Goal: Information Seeking & Learning: Compare options

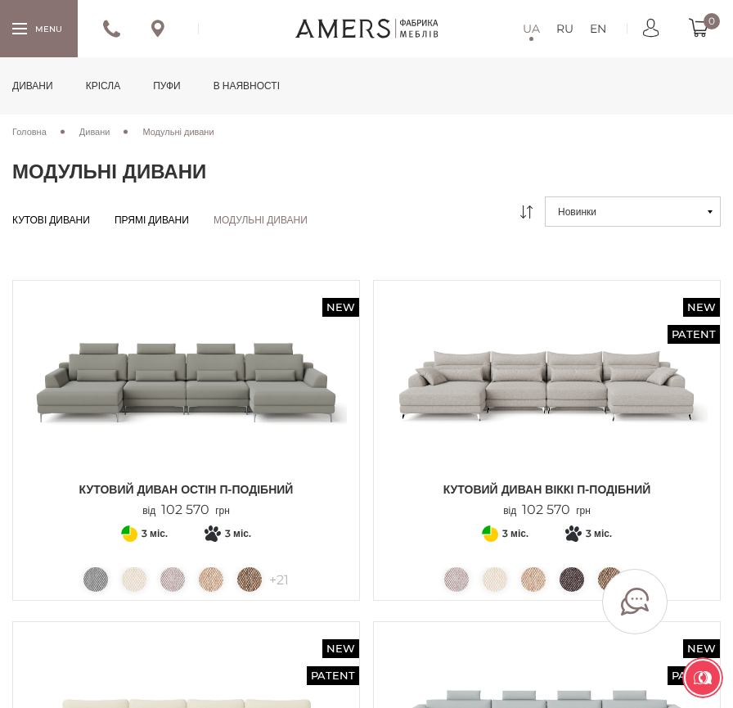
click at [11, 31] on div at bounding box center [39, 28] width 78 height 56
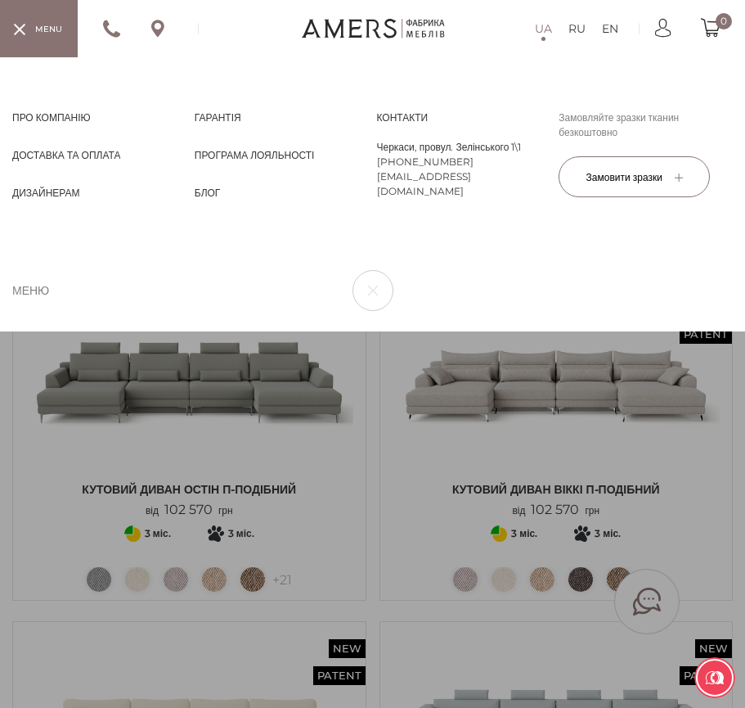
click at [59, 200] on span "Дизайнерам" at bounding box center [46, 207] width 68 height 15
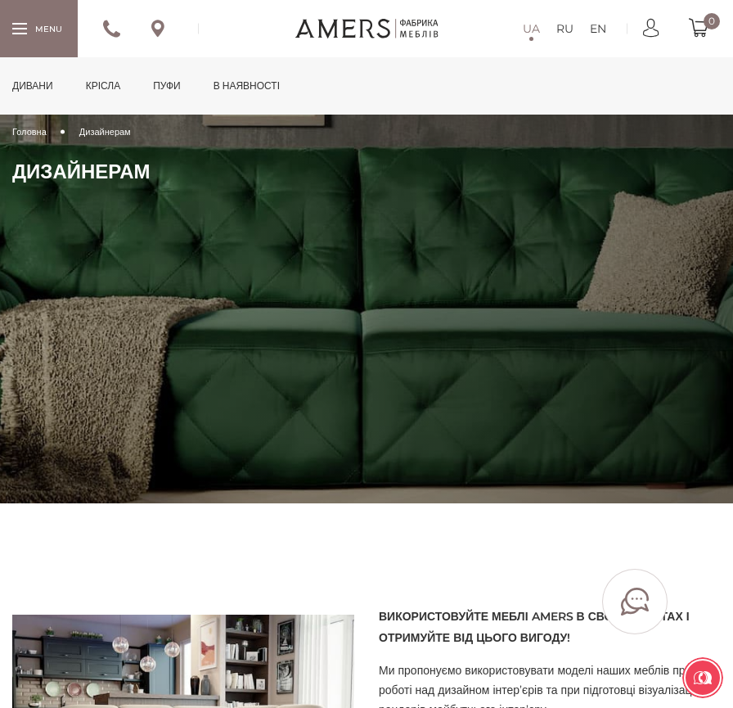
click at [267, 87] on link "в наявності" at bounding box center [246, 85] width 91 height 57
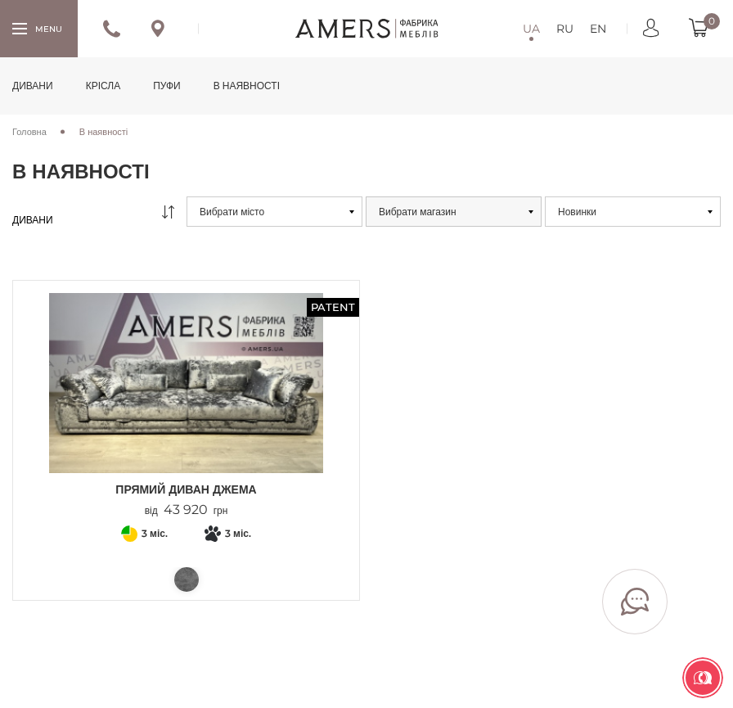
click at [34, 100] on link "Дивани" at bounding box center [32, 85] width 65 height 57
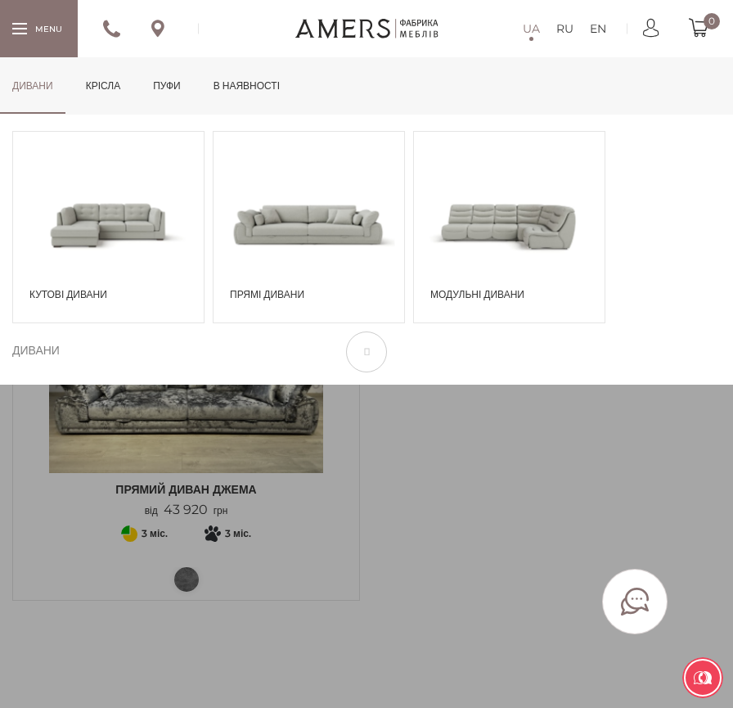
click at [490, 223] on span at bounding box center [509, 224] width 191 height 111
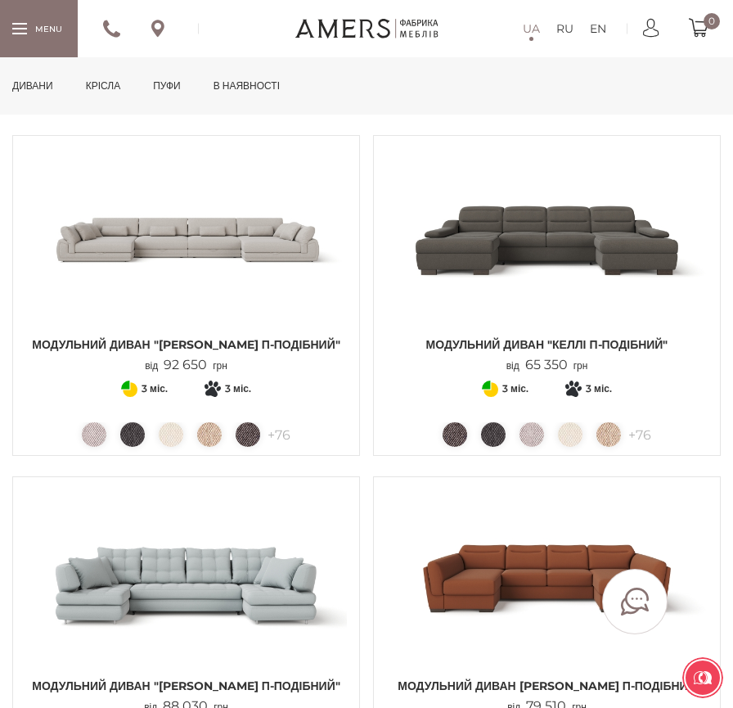
scroll to position [818, 0]
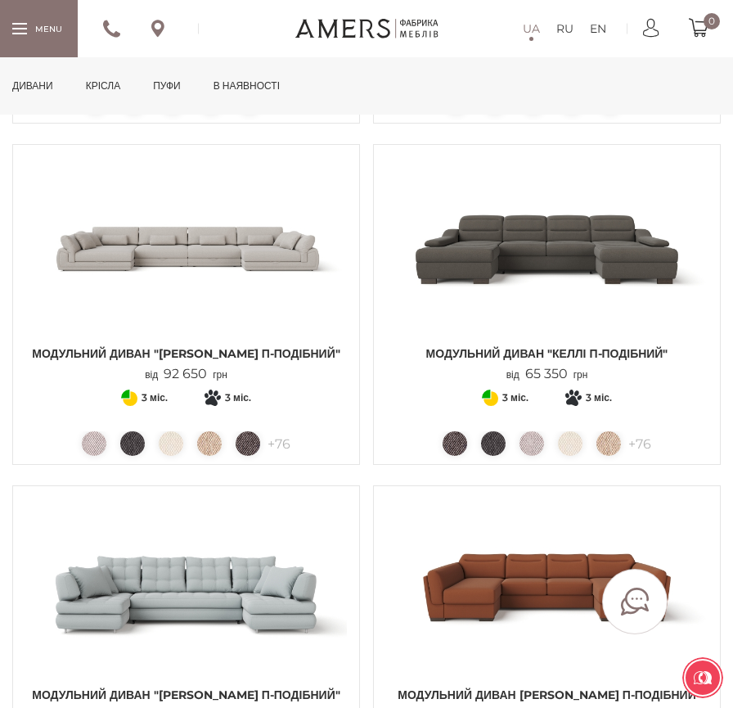
click at [263, 268] on img at bounding box center [186, 247] width 322 height 180
click at [486, 278] on img at bounding box center [547, 247] width 322 height 180
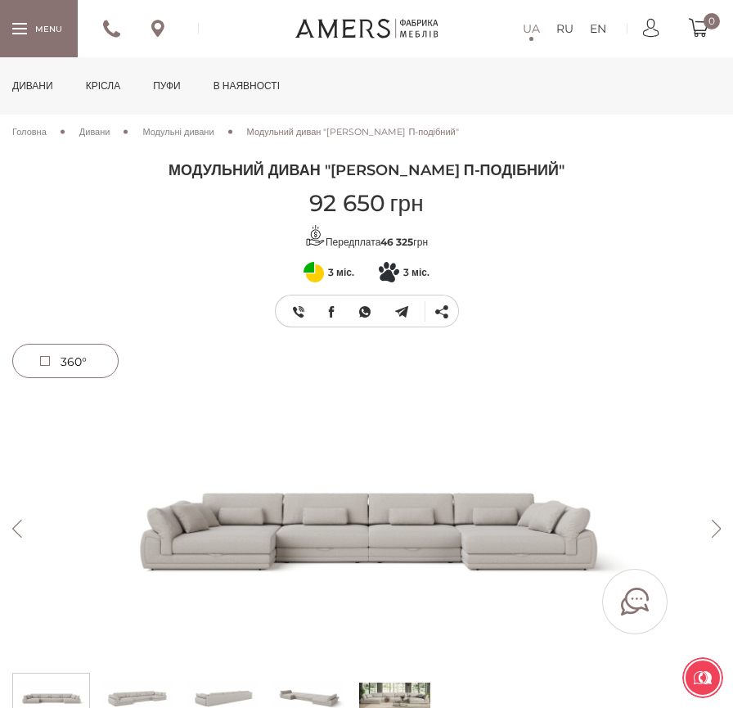
drag, startPoint x: 298, startPoint y: 520, endPoint x: 221, endPoint y: 508, distance: 77.9
click at [221, 508] on img at bounding box center [365, 529] width 709 height 272
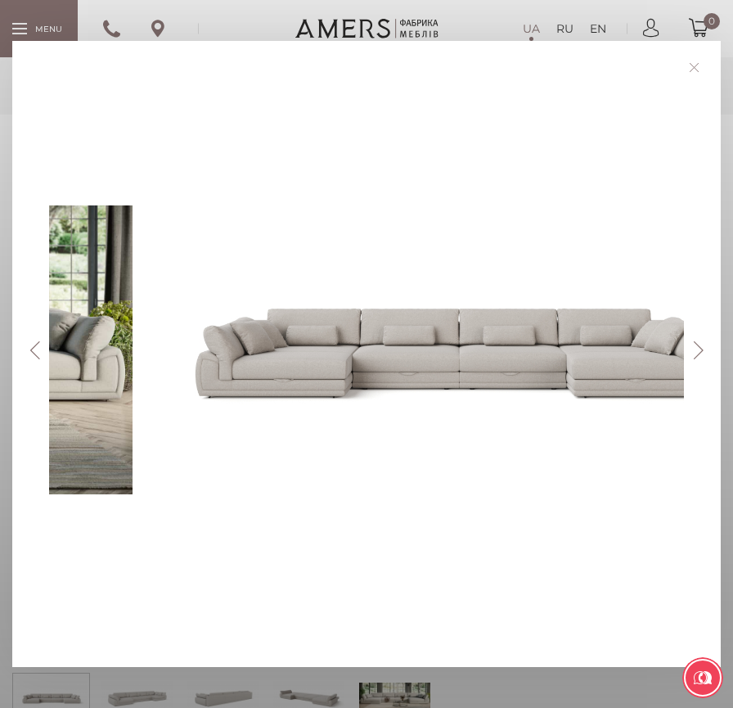
drag, startPoint x: 259, startPoint y: 542, endPoint x: 316, endPoint y: 535, distance: 57.6
click at [316, 535] on div at bounding box center [456, 350] width 647 height 544
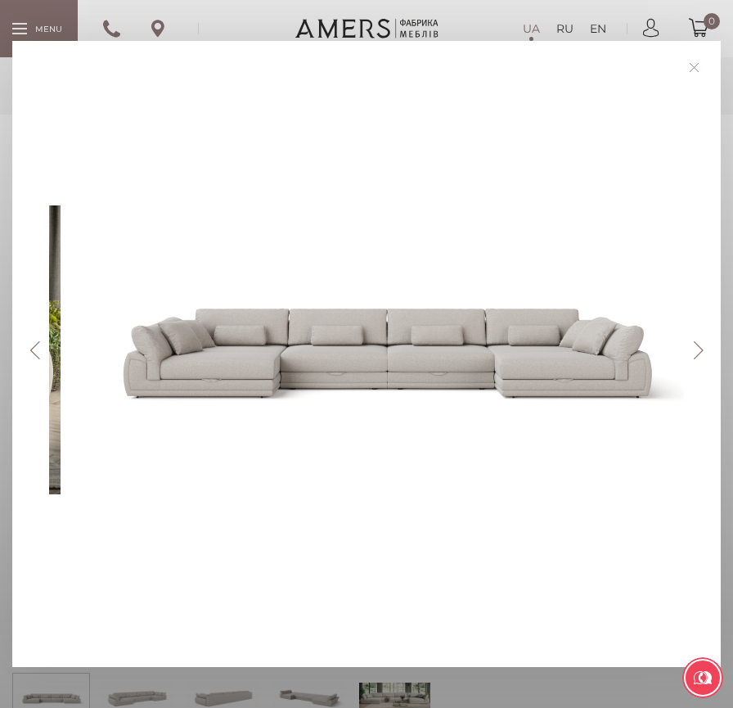
drag, startPoint x: 180, startPoint y: 399, endPoint x: 429, endPoint y: 372, distance: 250.2
click at [429, 372] on div at bounding box center [384, 350] width 647 height 544
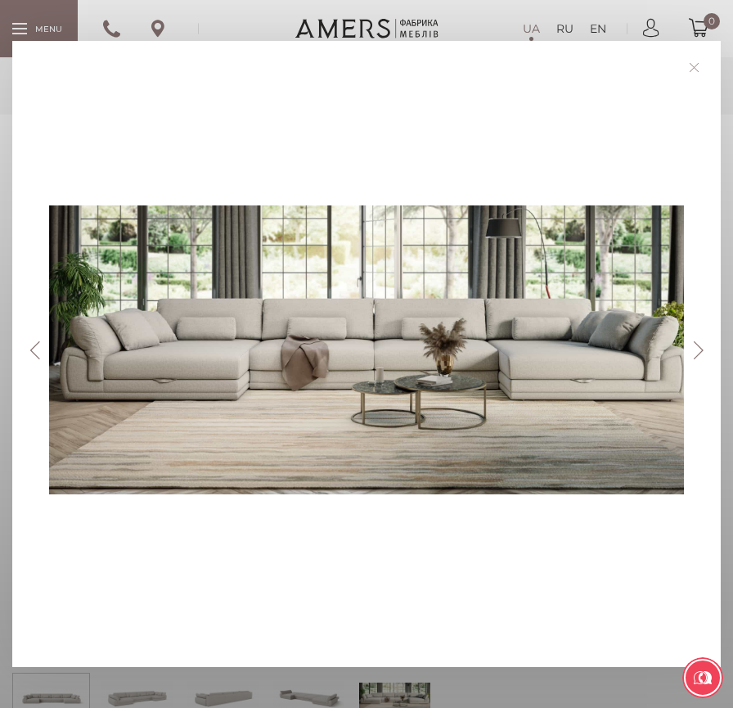
drag, startPoint x: 219, startPoint y: 369, endPoint x: 546, endPoint y: 351, distance: 326.9
click at [502, 350] on div at bounding box center [372, 350] width 647 height 544
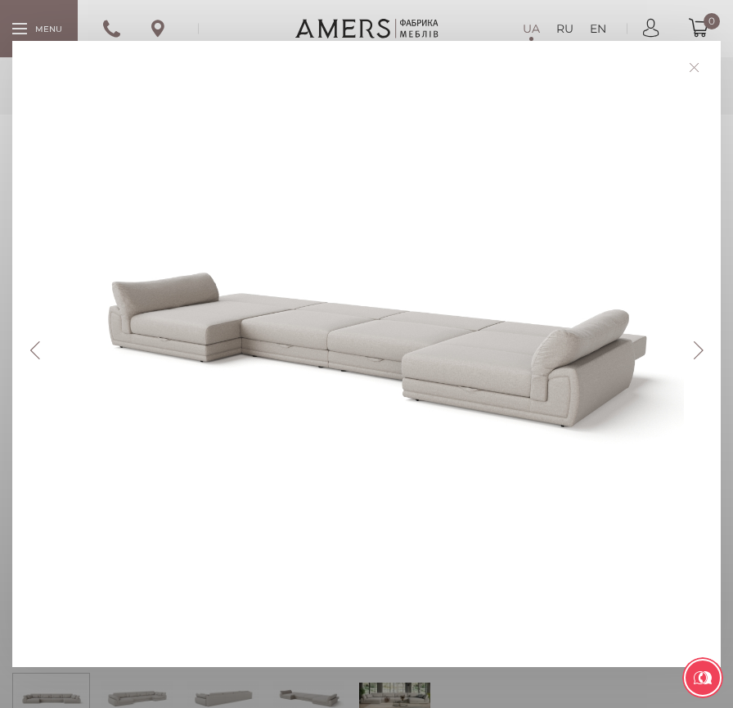
drag, startPoint x: 253, startPoint y: 362, endPoint x: 460, endPoint y: 387, distance: 208.5
click at [451, 387] on div at bounding box center [372, 350] width 647 height 544
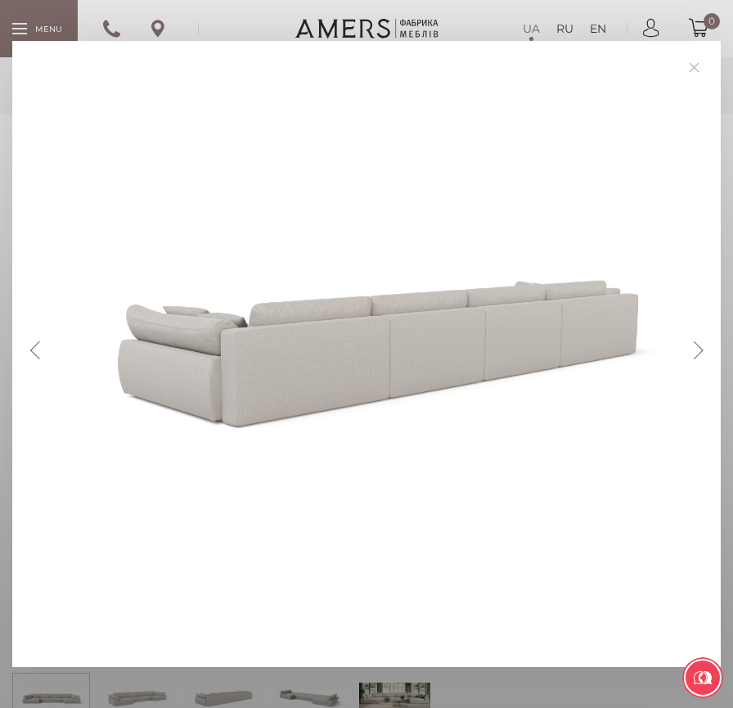
drag, startPoint x: 281, startPoint y: 371, endPoint x: 476, endPoint y: 387, distance: 196.2
click at [479, 387] on div at bounding box center [372, 350] width 647 height 544
click at [695, 68] on link at bounding box center [694, 67] width 25 height 25
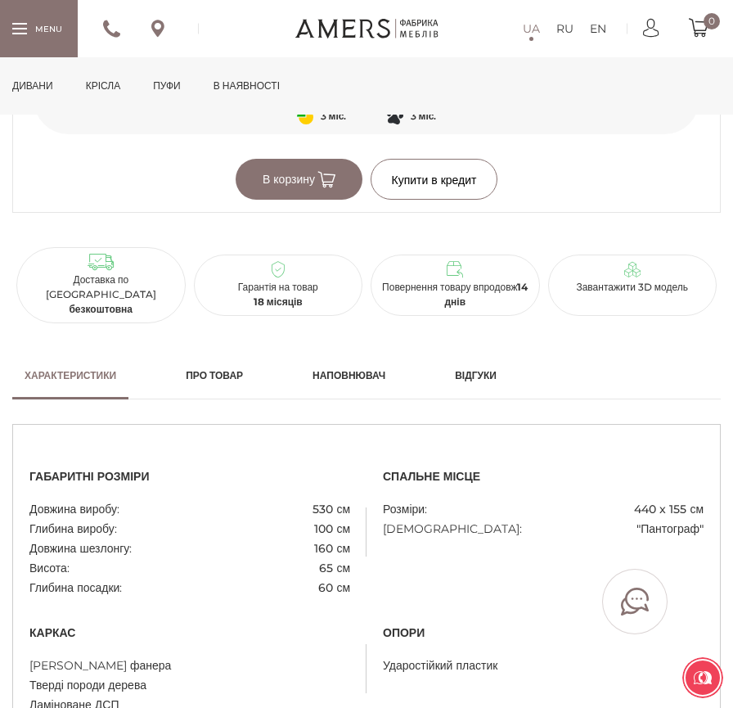
scroll to position [1252, 0]
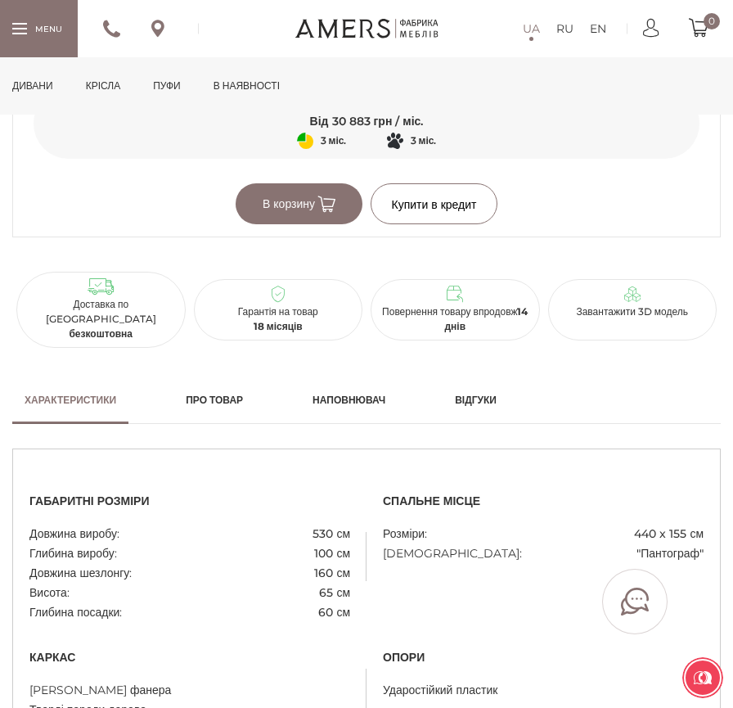
click at [369, 398] on h2 "Наповнювач" at bounding box center [349, 400] width 73 height 15
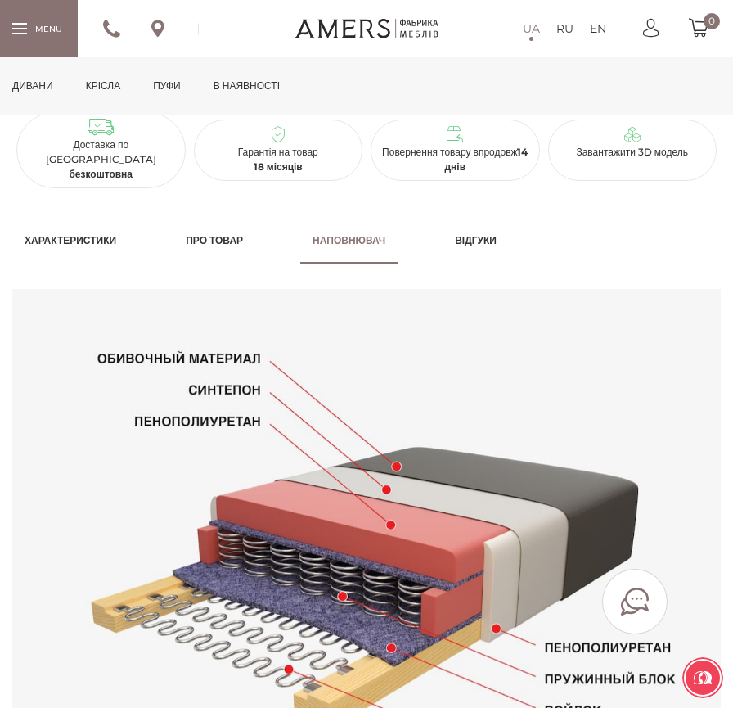
scroll to position [1334, 0]
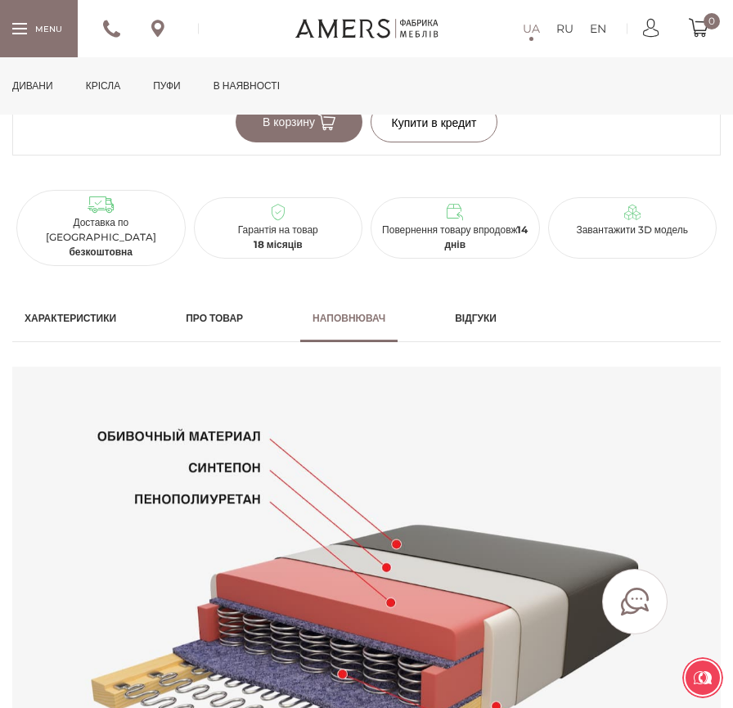
click at [243, 315] on h2 "Про товар" at bounding box center [214, 318] width 57 height 15
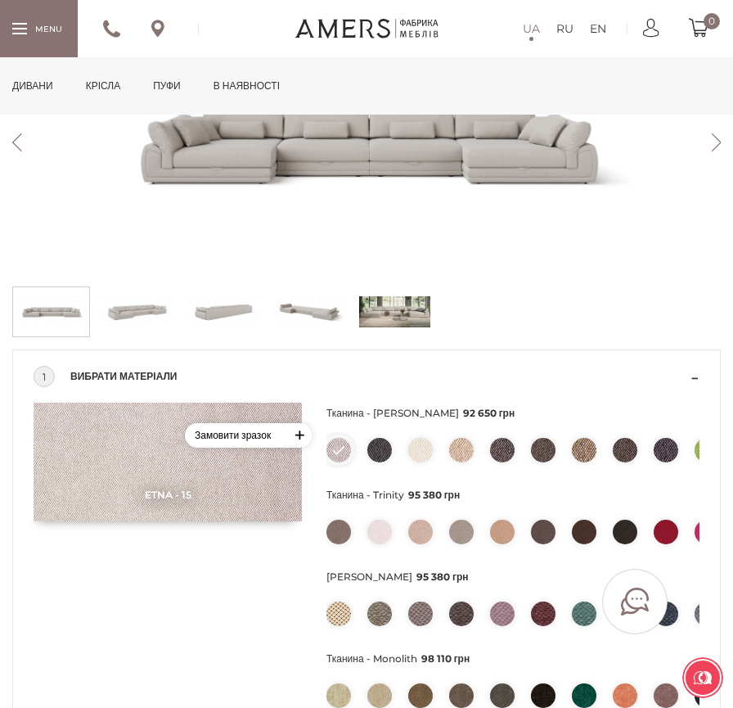
scroll to position [352, 0]
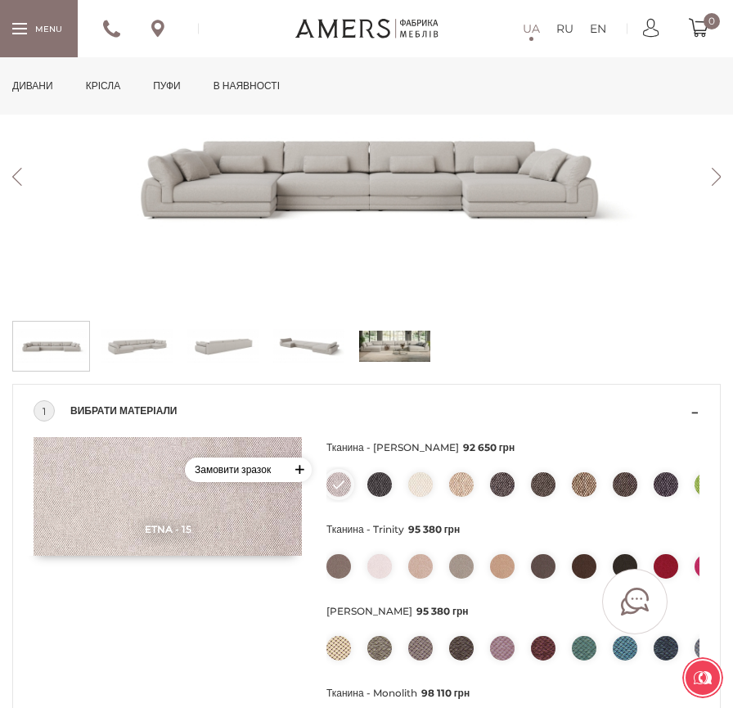
click at [716, 178] on button "Next" at bounding box center [716, 177] width 29 height 18
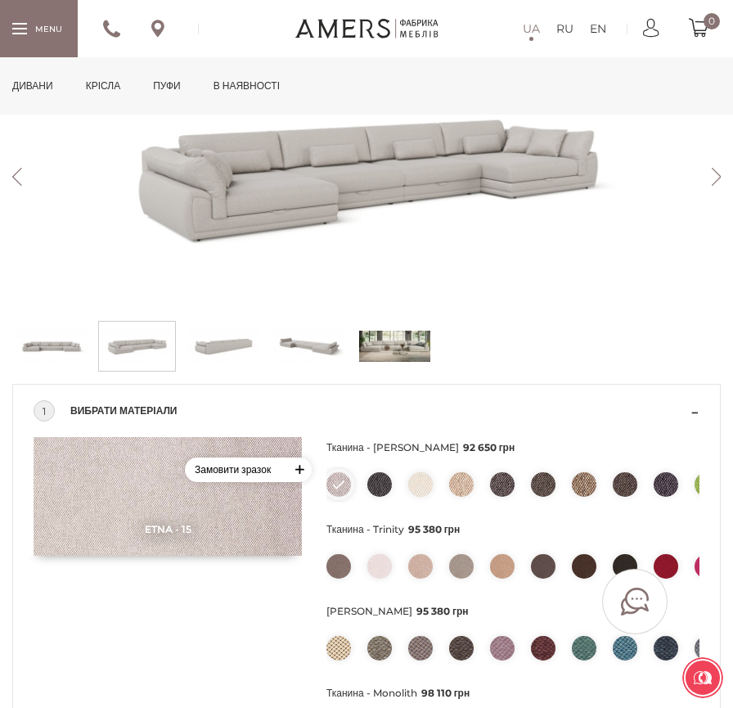
click at [716, 178] on button "Next" at bounding box center [716, 177] width 29 height 18
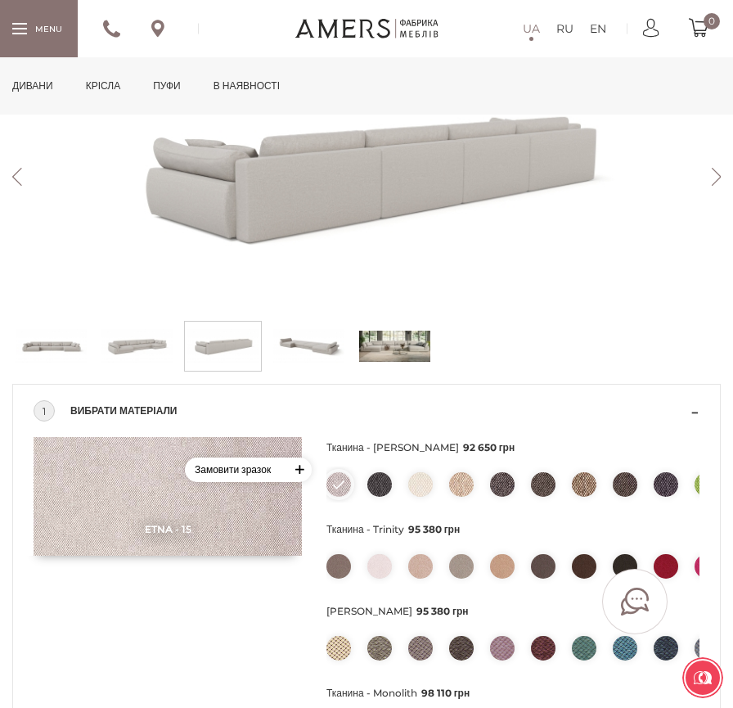
click at [716, 178] on button "Next" at bounding box center [716, 177] width 29 height 18
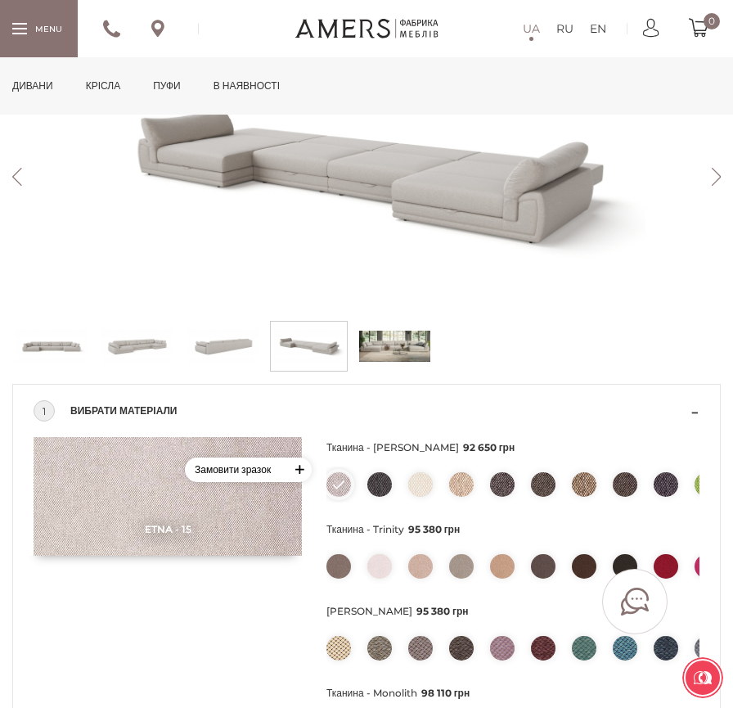
click at [716, 178] on button "Next" at bounding box center [716, 177] width 29 height 18
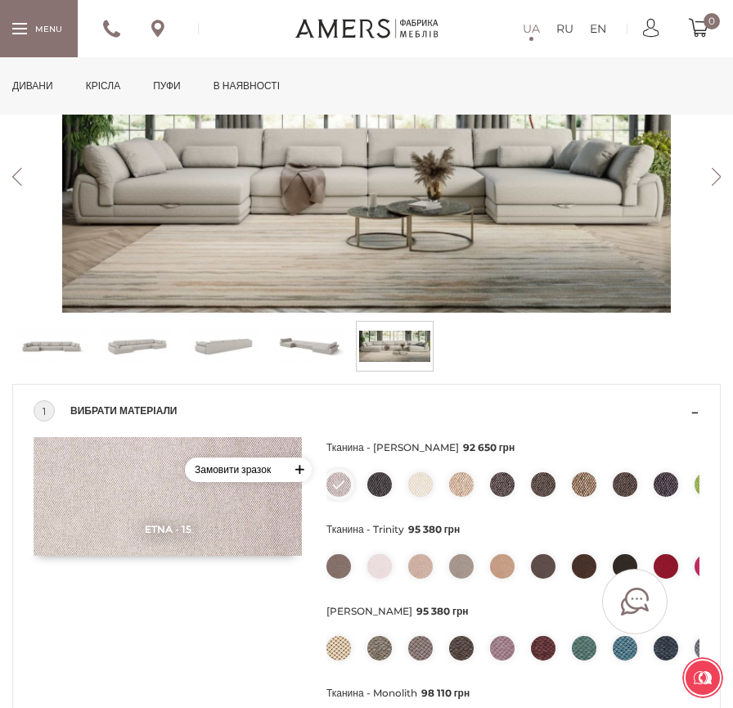
click at [716, 178] on button "Next" at bounding box center [716, 177] width 29 height 18
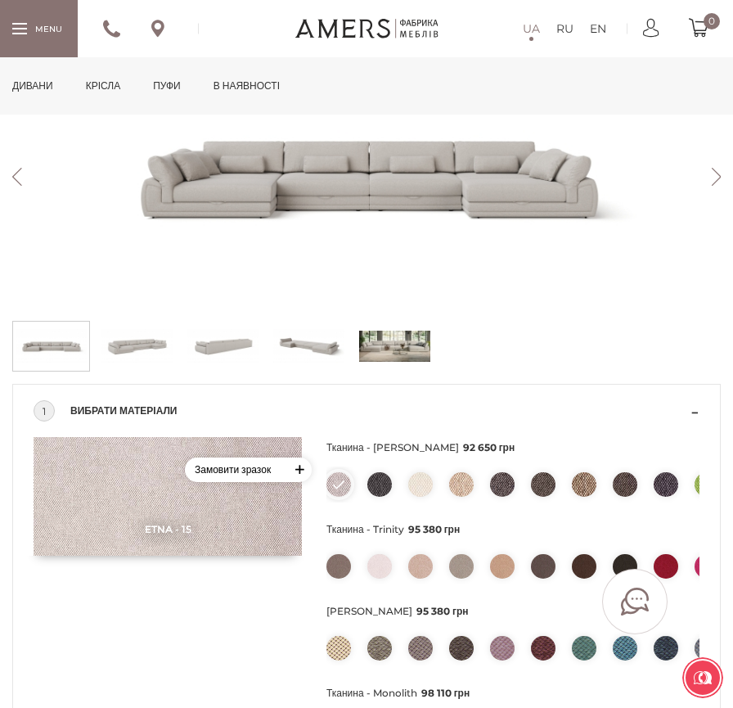
click at [716, 178] on button "Next" at bounding box center [716, 177] width 29 height 18
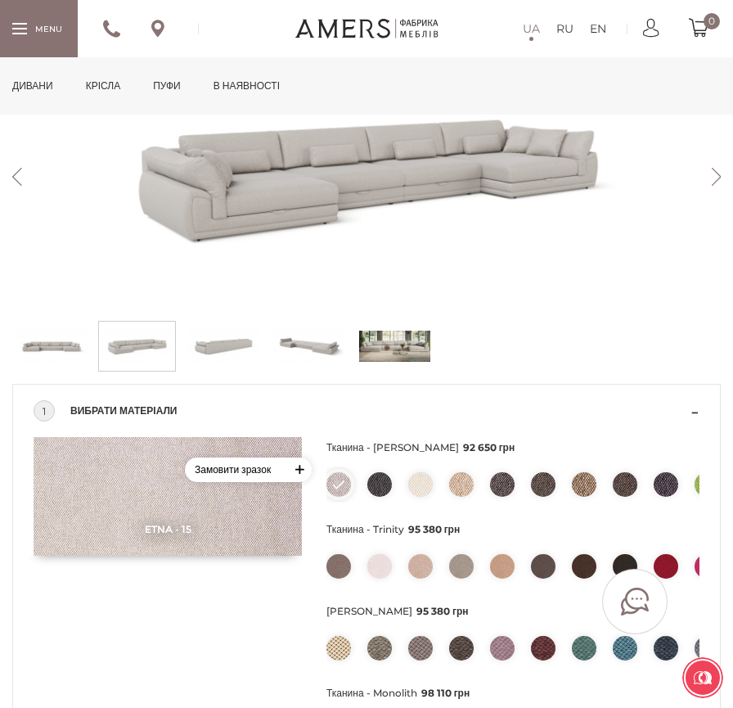
click at [716, 178] on button "Next" at bounding box center [716, 177] width 29 height 18
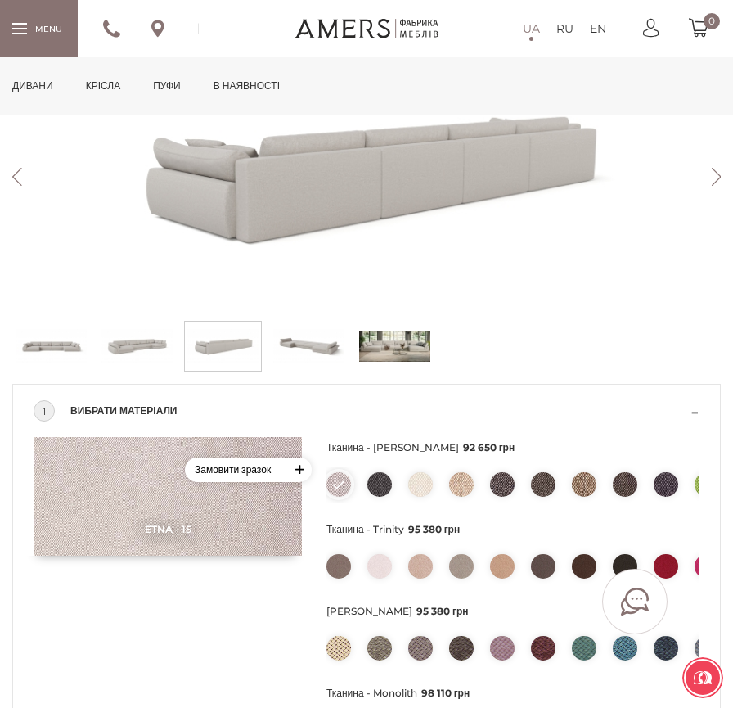
click at [319, 343] on img at bounding box center [308, 346] width 71 height 41
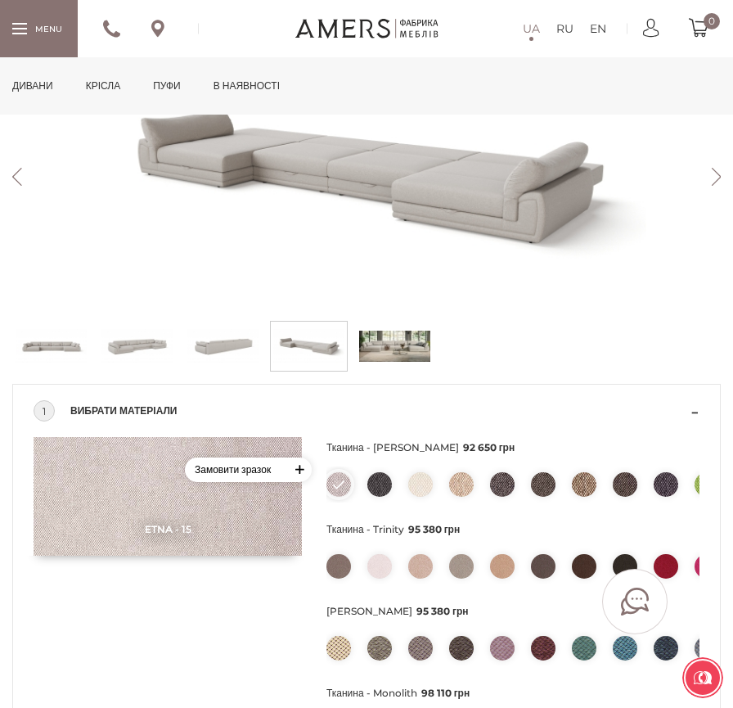
click at [403, 350] on img at bounding box center [394, 346] width 71 height 41
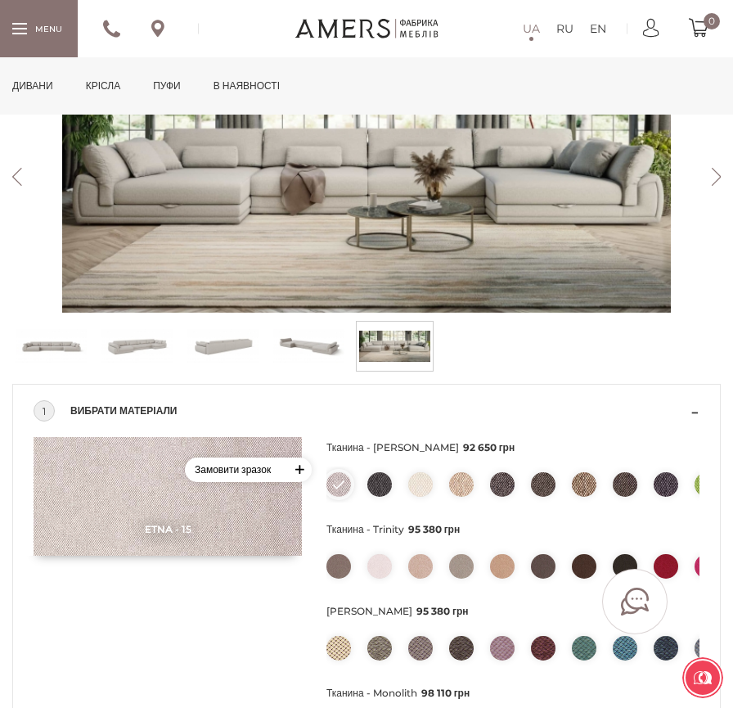
click at [414, 346] on img at bounding box center [394, 346] width 71 height 41
click at [443, 344] on ul at bounding box center [366, 346] width 709 height 51
click at [58, 352] on img at bounding box center [51, 346] width 71 height 41
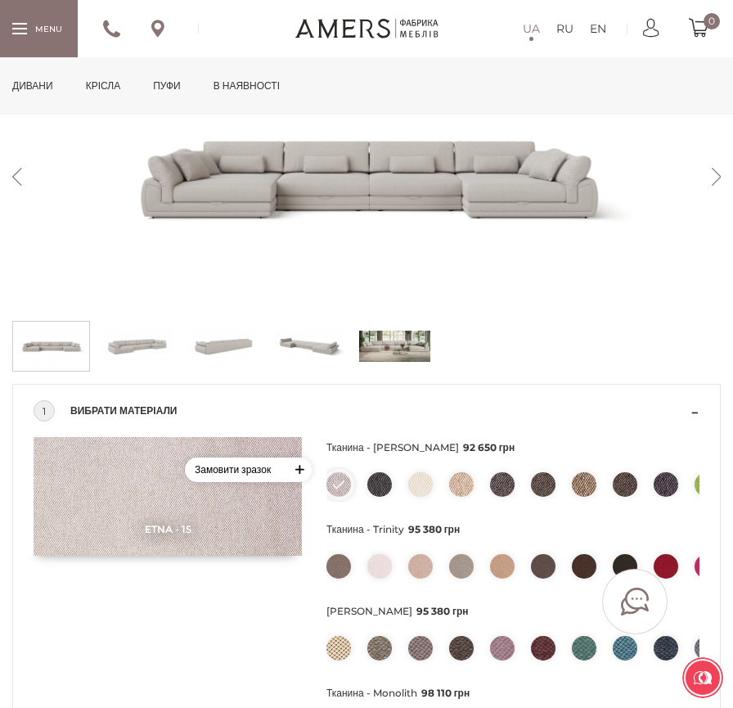
click at [58, 352] on img at bounding box center [51, 346] width 71 height 41
click at [148, 338] on img at bounding box center [136, 346] width 71 height 41
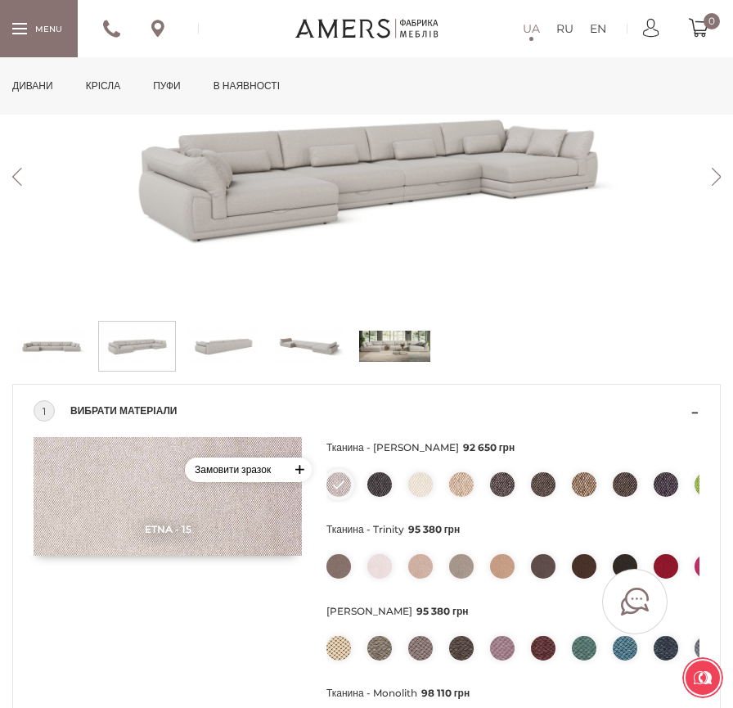
click at [225, 347] on img at bounding box center [222, 346] width 71 height 41
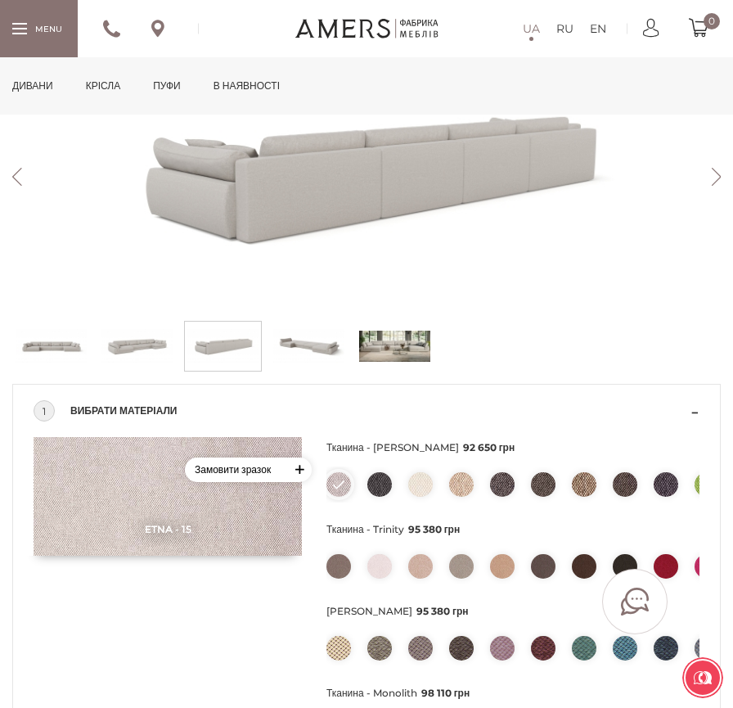
click at [295, 335] on img at bounding box center [308, 346] width 71 height 41
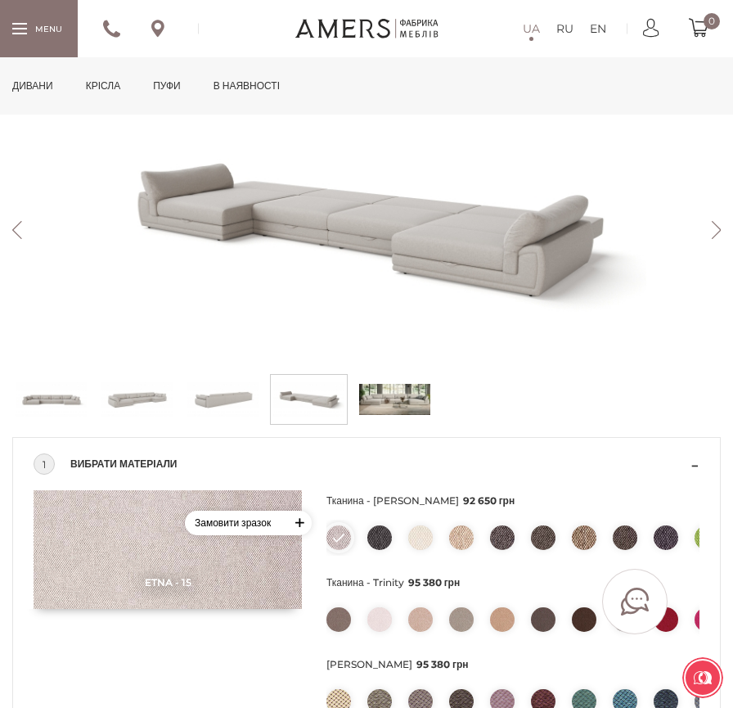
scroll to position [270, 0]
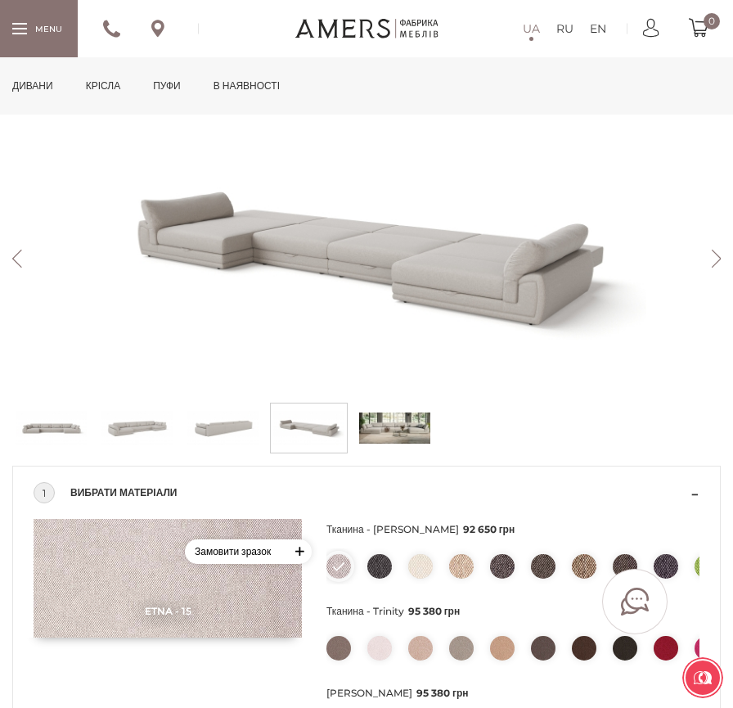
click at [58, 428] on img at bounding box center [51, 427] width 71 height 41
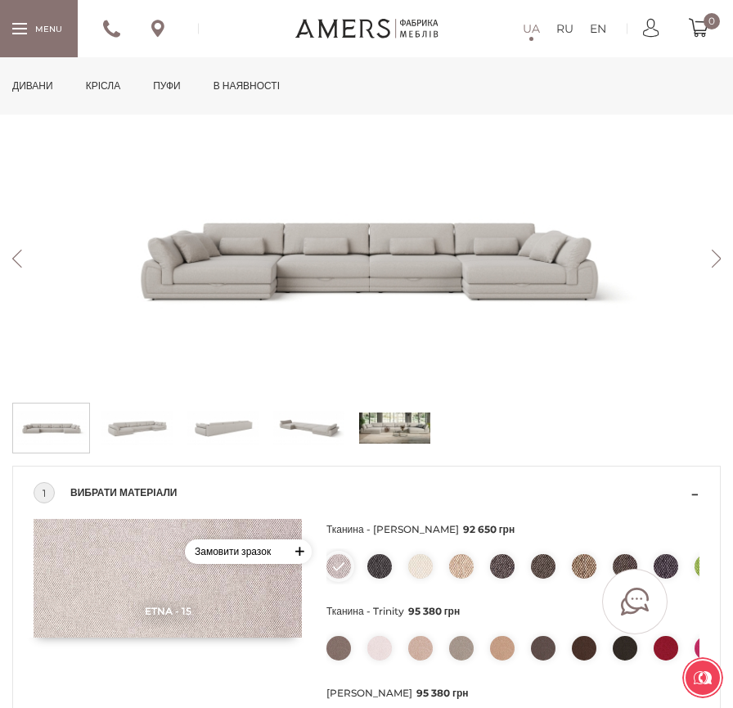
click at [125, 422] on img at bounding box center [136, 427] width 71 height 41
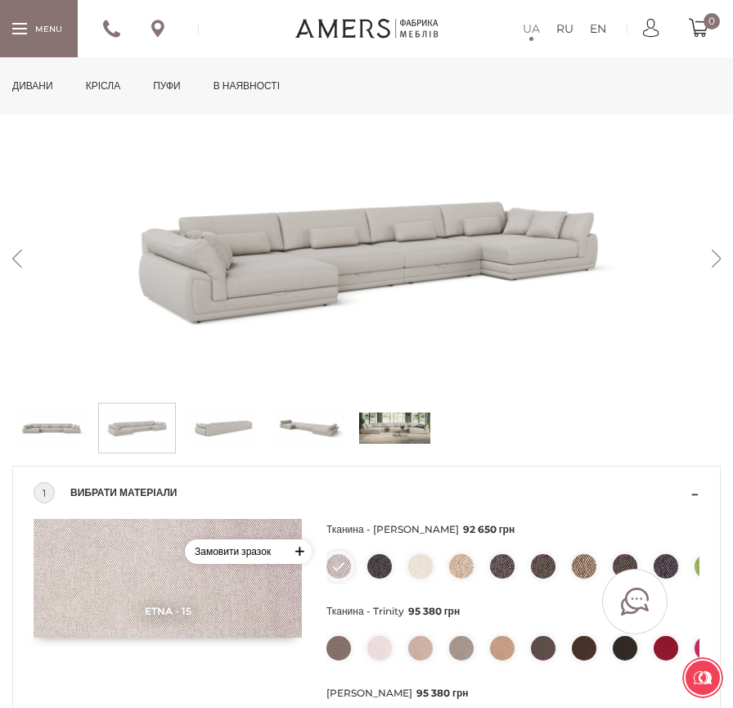
click at [222, 427] on img at bounding box center [222, 427] width 71 height 41
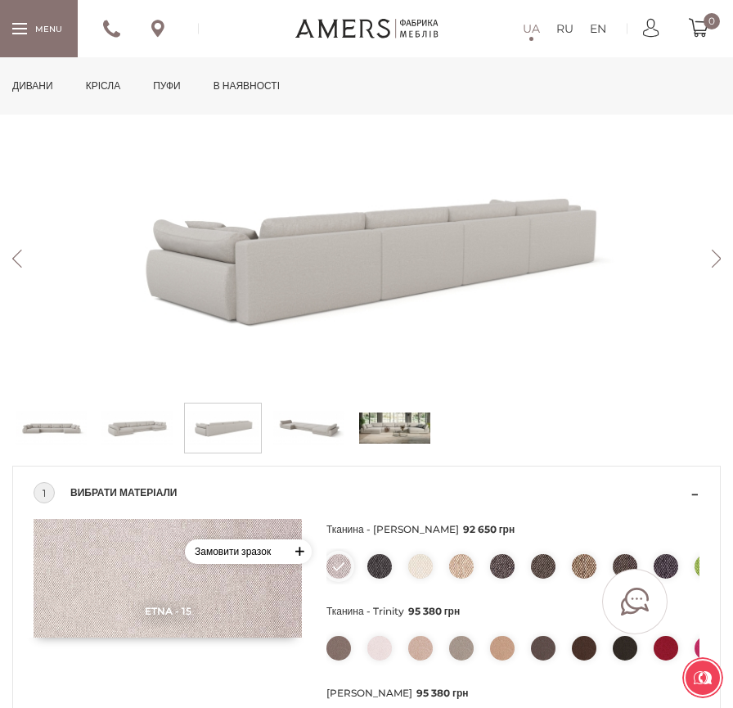
click at [300, 422] on img at bounding box center [308, 427] width 71 height 41
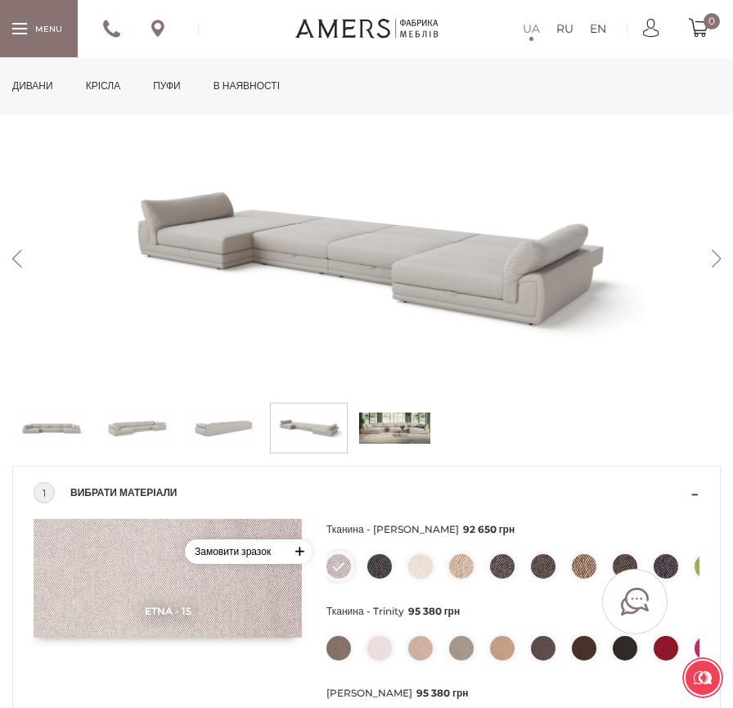
click at [253, 439] on img at bounding box center [222, 427] width 71 height 41
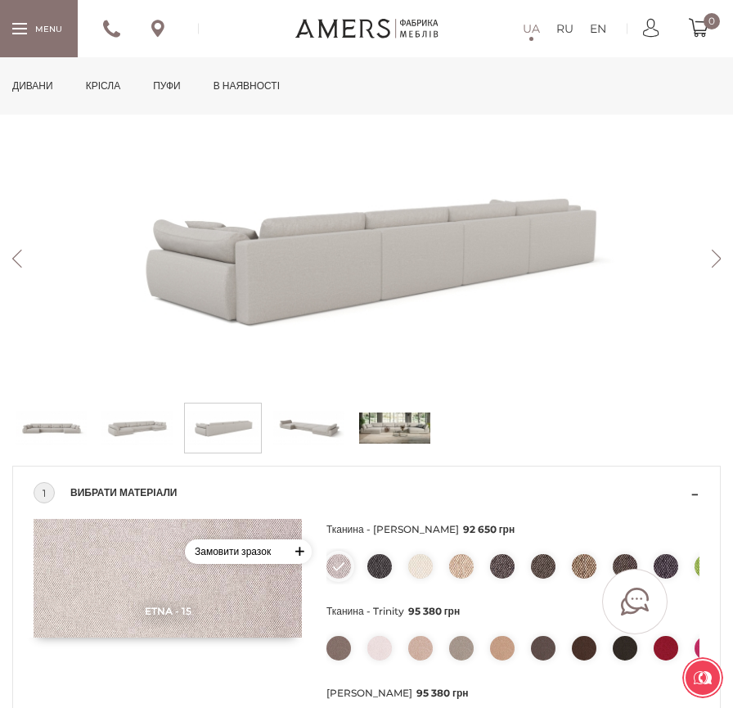
click at [382, 420] on img at bounding box center [394, 427] width 71 height 41
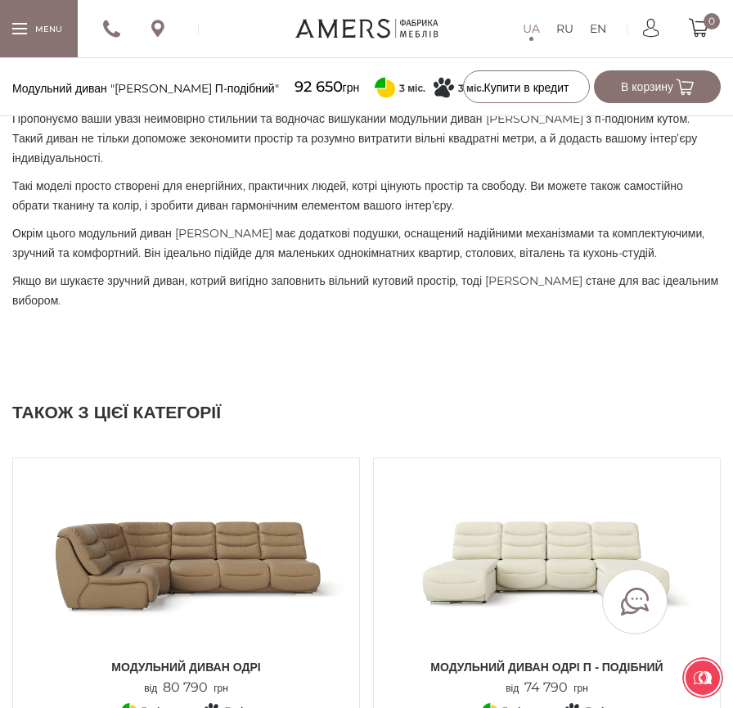
scroll to position [1185, 0]
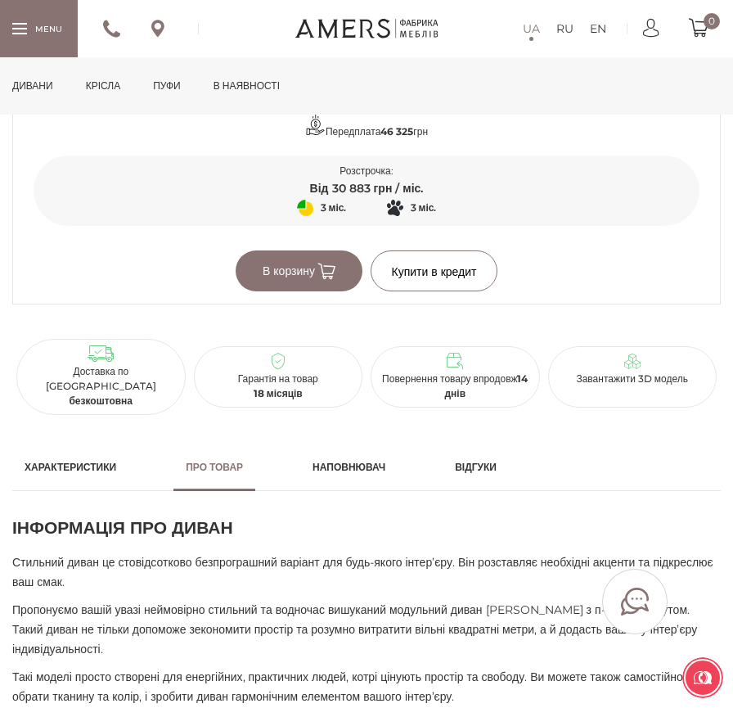
click at [115, 469] on h2 "Характеристики" at bounding box center [71, 467] width 92 height 15
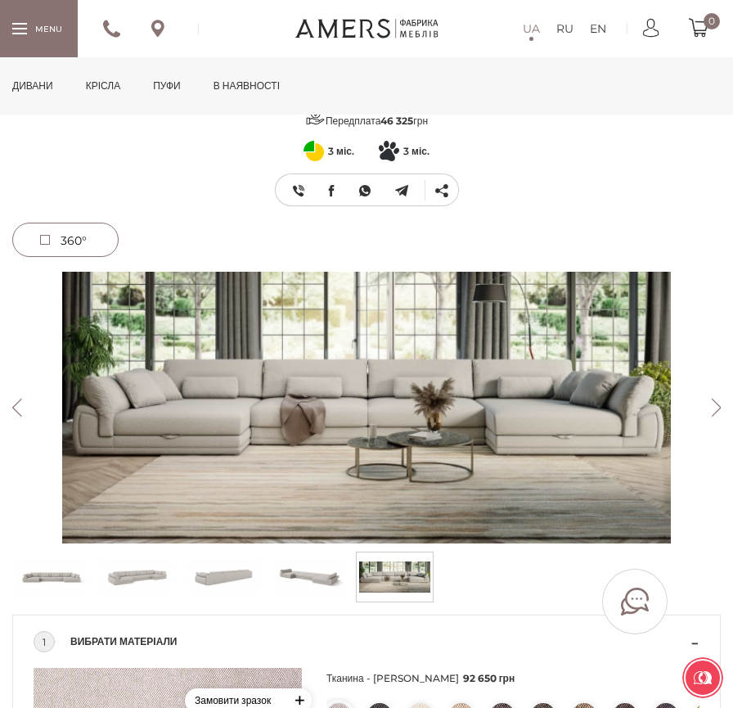
scroll to position [0, 0]
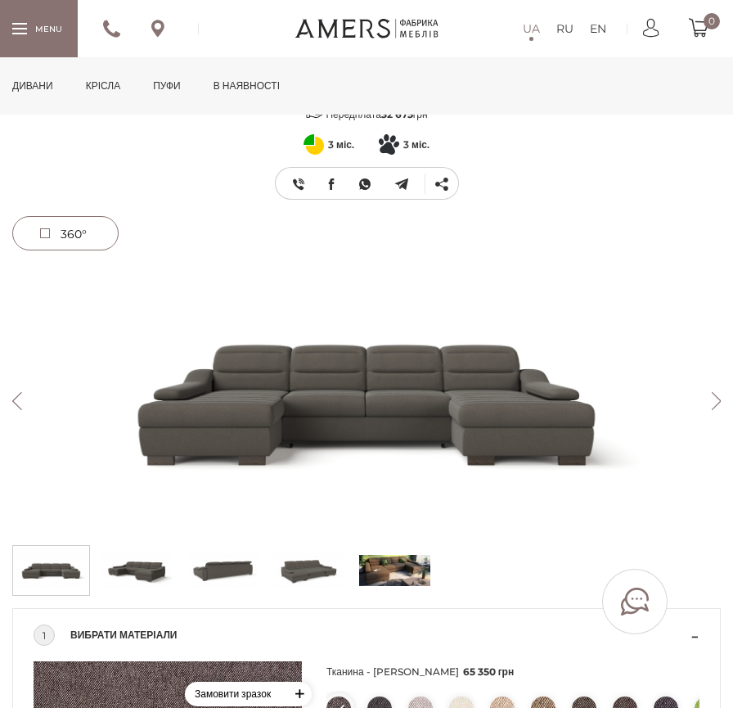
scroll to position [491, 0]
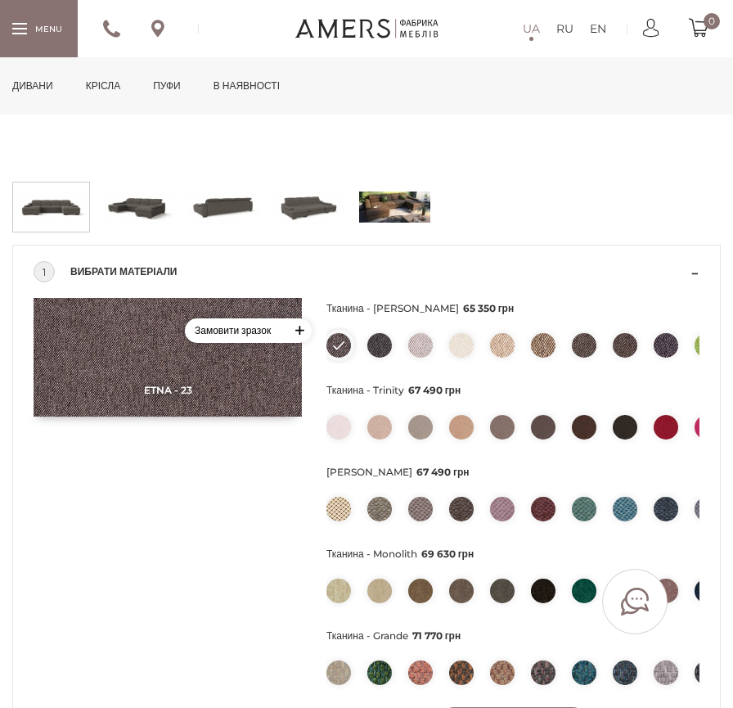
click at [230, 216] on img at bounding box center [222, 207] width 71 height 41
